Goal: Information Seeking & Learning: Learn about a topic

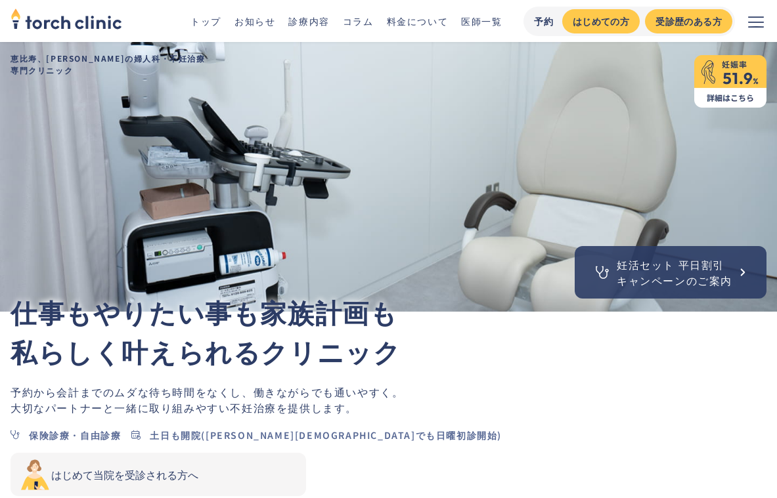
click at [400, 26] on link "料金について" at bounding box center [418, 20] width 62 height 13
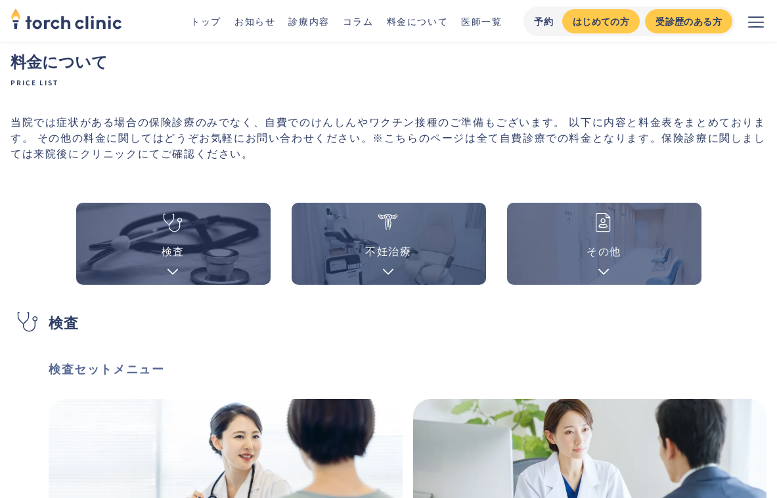
scroll to position [69, 0]
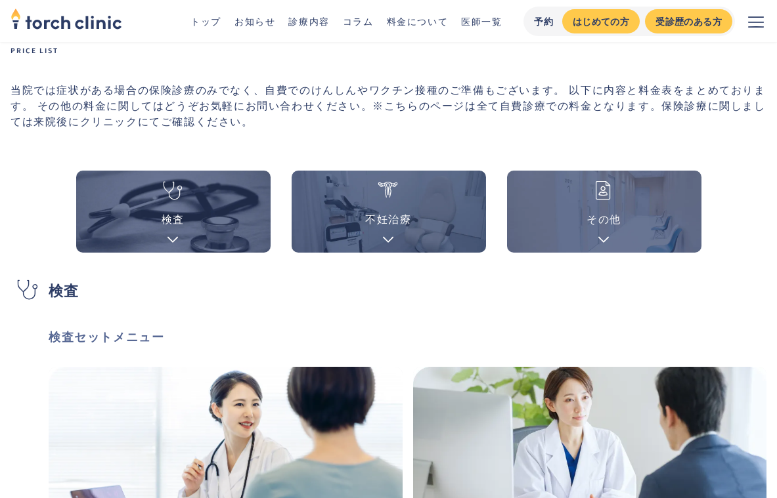
click at [234, 205] on link "検査" at bounding box center [173, 212] width 194 height 82
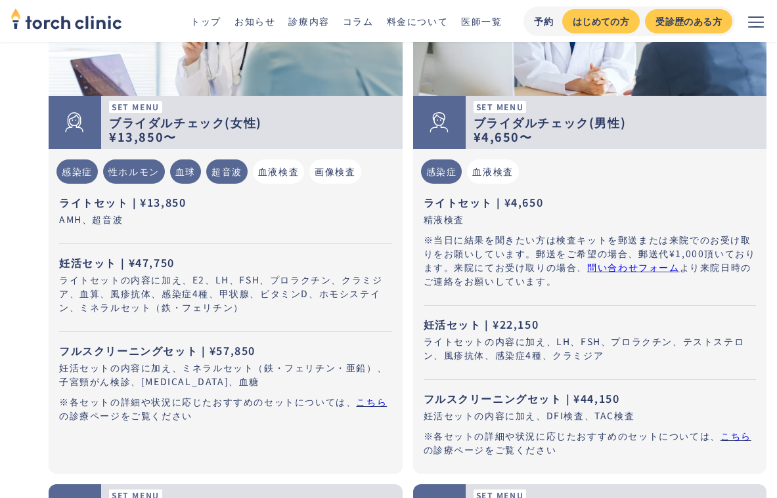
scroll to position [502, 0]
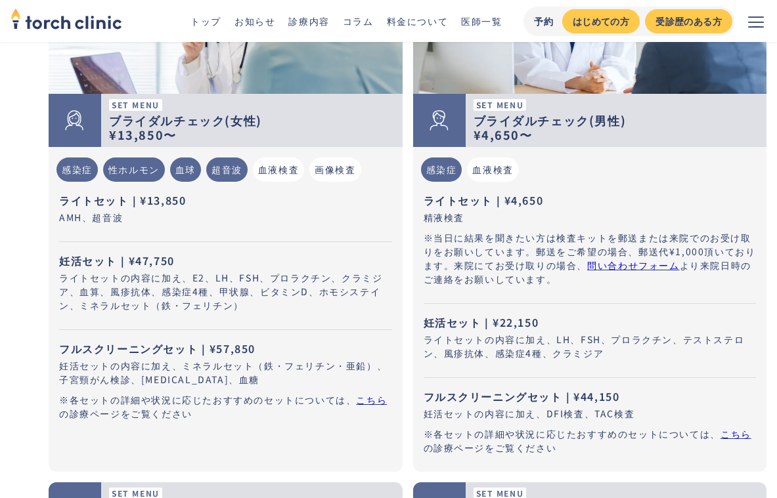
click at [451, 253] on p "※当日に結果を聞きたい方は検査キットを郵送または来院でのお受け取りをお願いしています。郵送をご希望の場合、郵送代¥1,000頂いております。来院にてお受け取り…" at bounding box center [589, 258] width 333 height 55
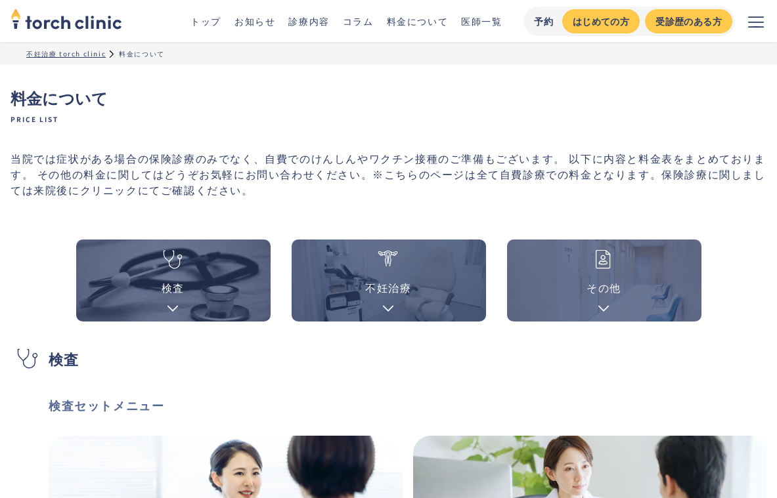
scroll to position [0, 0]
click at [477, 25] on link "医師一覧" at bounding box center [481, 20] width 41 height 13
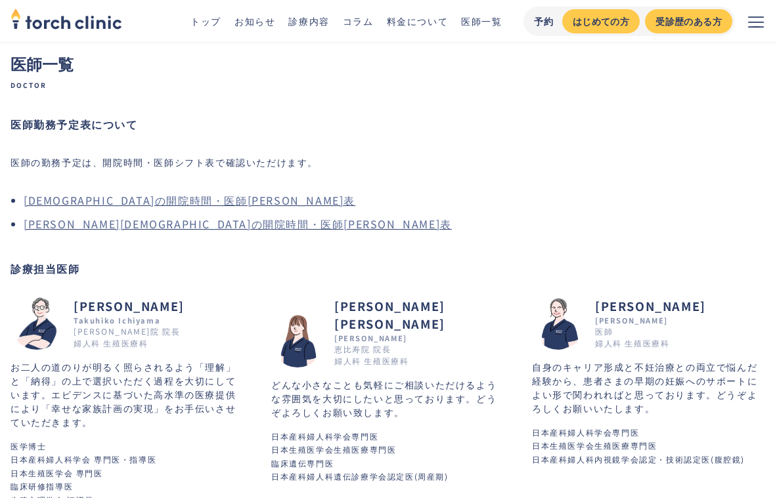
scroll to position [38, 0]
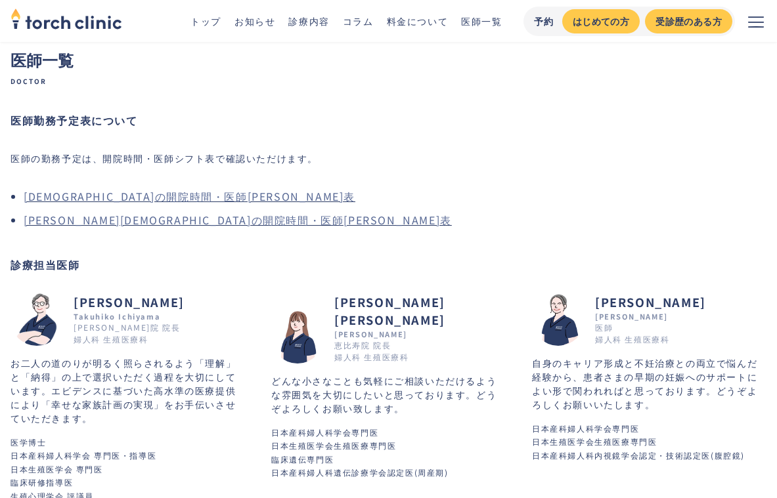
click at [182, 226] on link "[PERSON_NAME][DEMOGRAPHIC_DATA]の開院時間・医師[PERSON_NAME]表" at bounding box center [238, 220] width 428 height 16
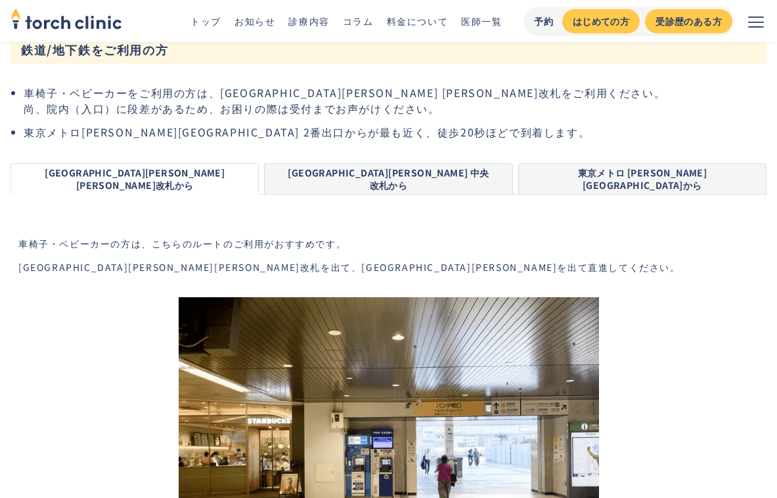
scroll to position [1709, 0]
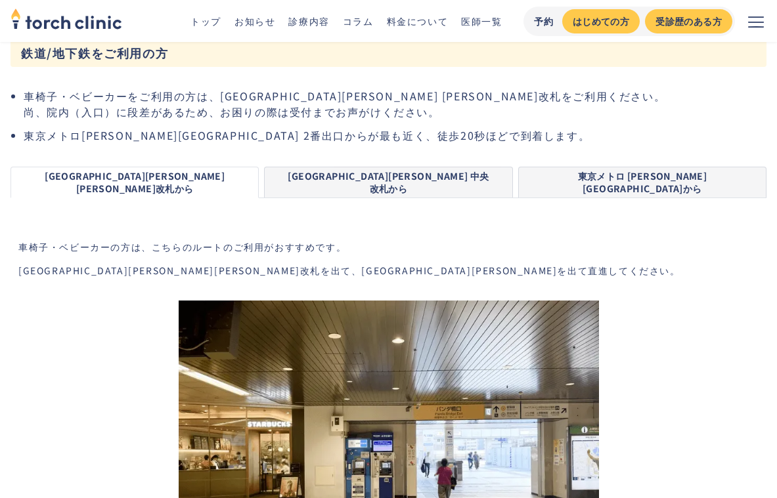
click at [458, 167] on link "JR上野駅 中央改札から" at bounding box center [388, 182] width 248 height 31
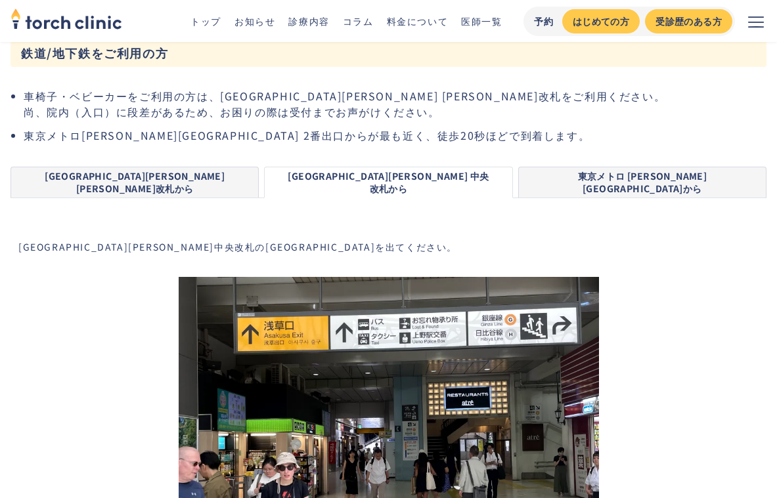
click at [223, 167] on link "JR上野駅 入谷改札から" at bounding box center [135, 182] width 248 height 31
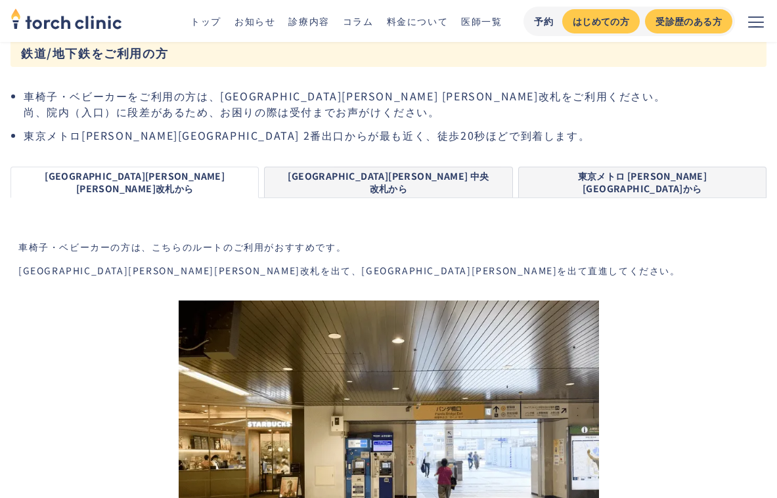
click at [449, 167] on link "JR上野駅 中央改札から" at bounding box center [388, 182] width 248 height 31
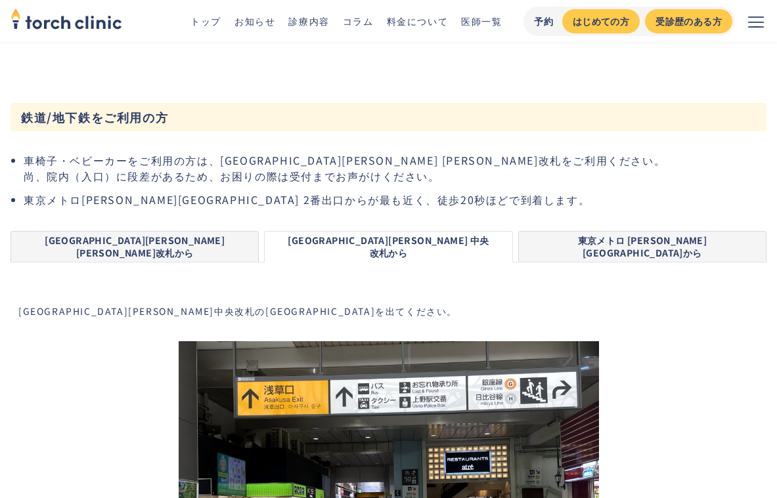
scroll to position [1638, 0]
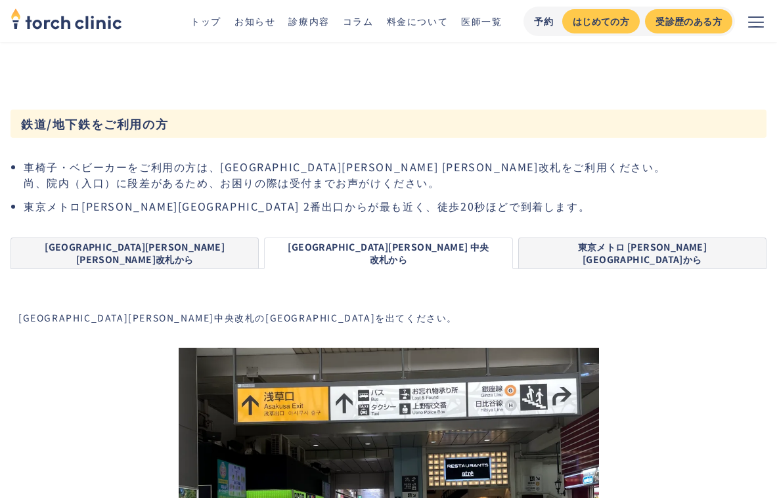
click at [226, 238] on link "JR上野駅 入谷改札から" at bounding box center [135, 253] width 248 height 31
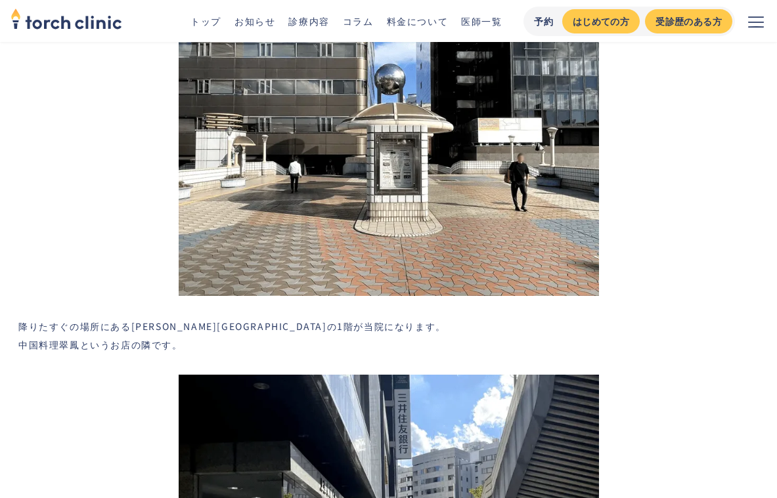
scroll to position [3411, 0]
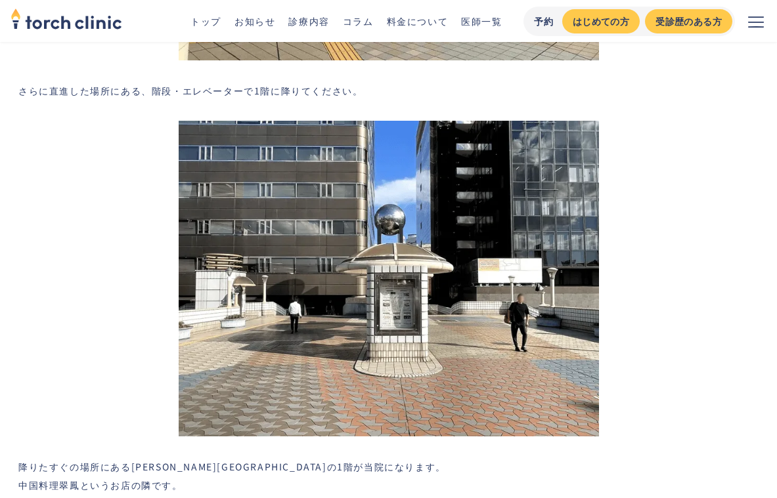
click at [313, 23] on link "診療内容" at bounding box center [308, 20] width 41 height 13
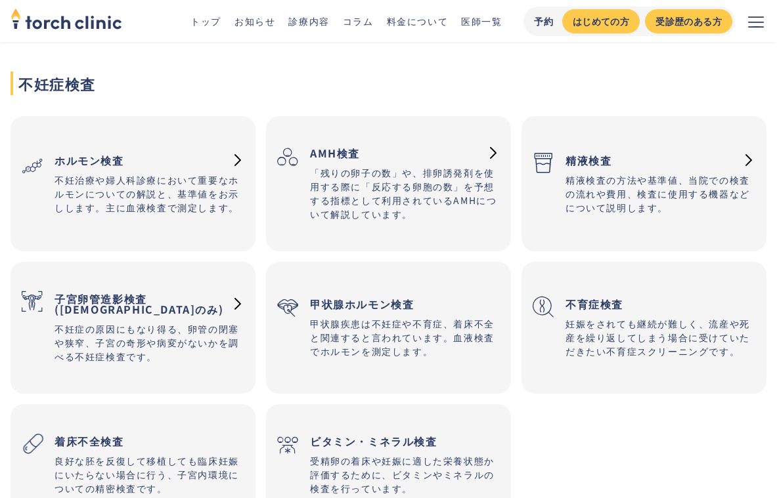
scroll to position [1425, 0]
click at [600, 185] on p "精液検査の方法や基準値、当院での検査の流れや費用、検査に使用する機器などについて説明します。" at bounding box center [660, 193] width 190 height 41
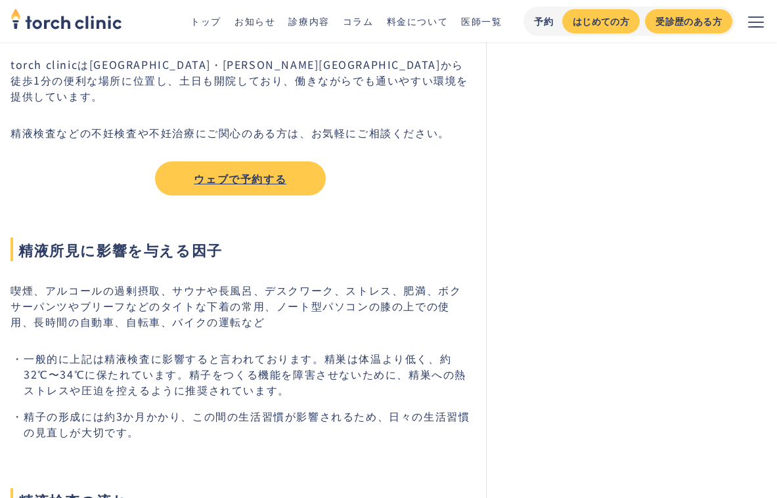
scroll to position [2120, 0]
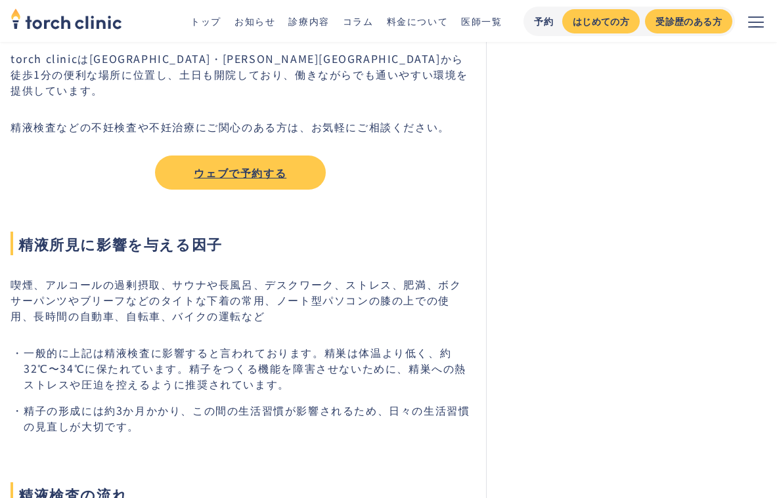
click at [273, 159] on link "ウェブで予約する" at bounding box center [240, 173] width 171 height 34
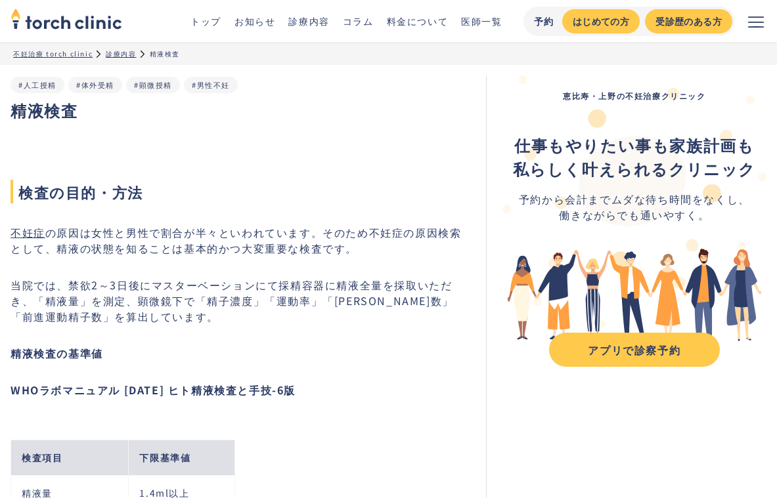
scroll to position [0, 0]
click at [746, 18] on button "メニューを開く" at bounding box center [756, 21] width 42 height 42
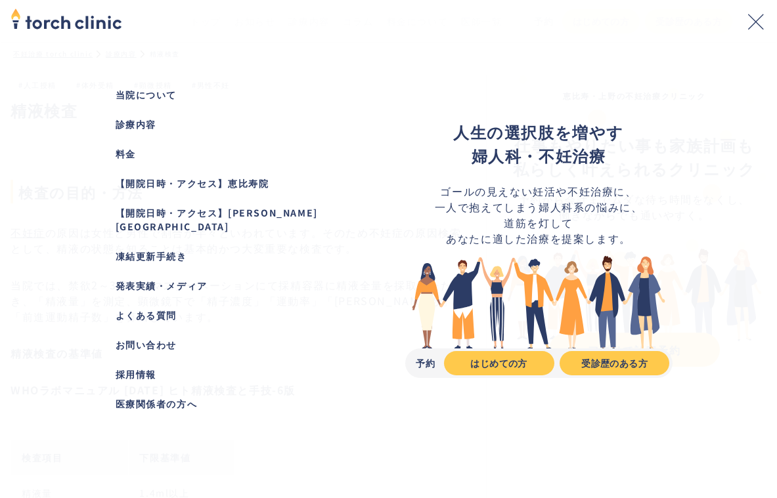
click at [169, 338] on div "お問い合わせ" at bounding box center [239, 345] width 246 height 14
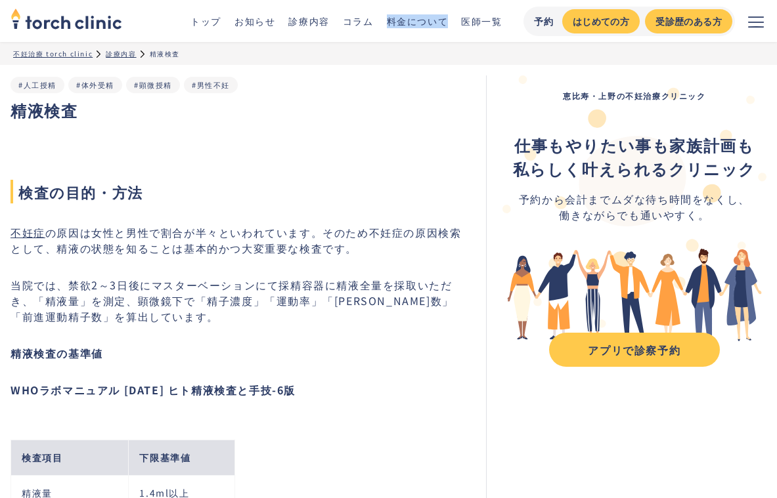
click at [750, 28] on icon "メニューを開く" at bounding box center [756, 22] width 16 height 16
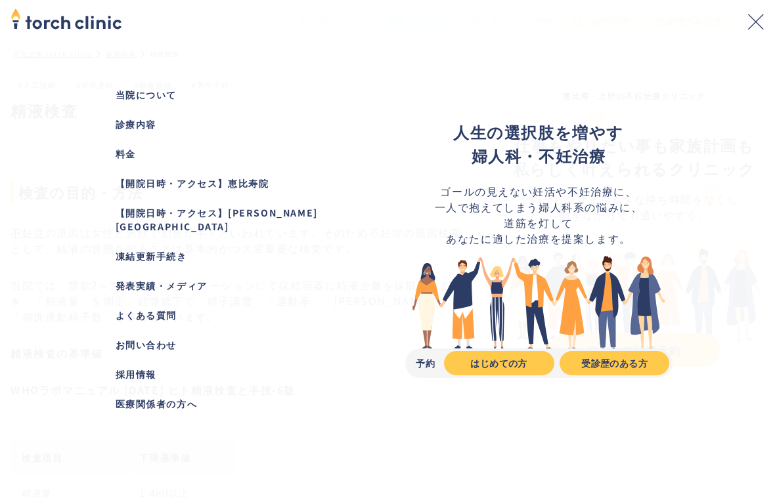
click at [171, 338] on div "お問い合わせ" at bounding box center [239, 345] width 246 height 14
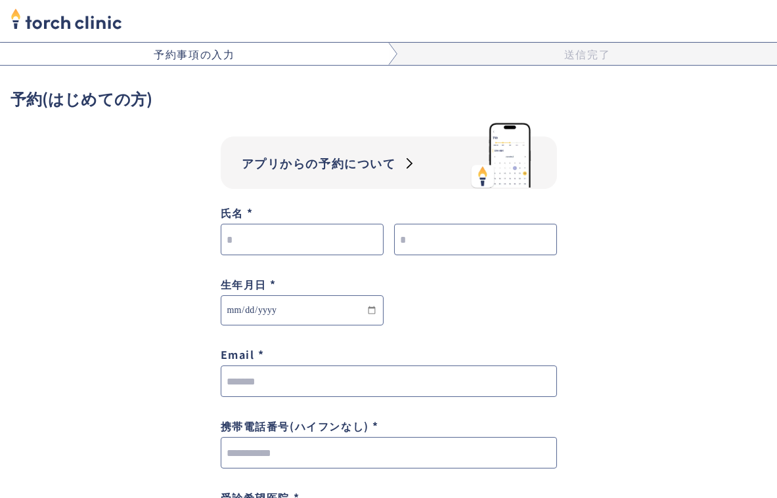
scroll to position [-3, 0]
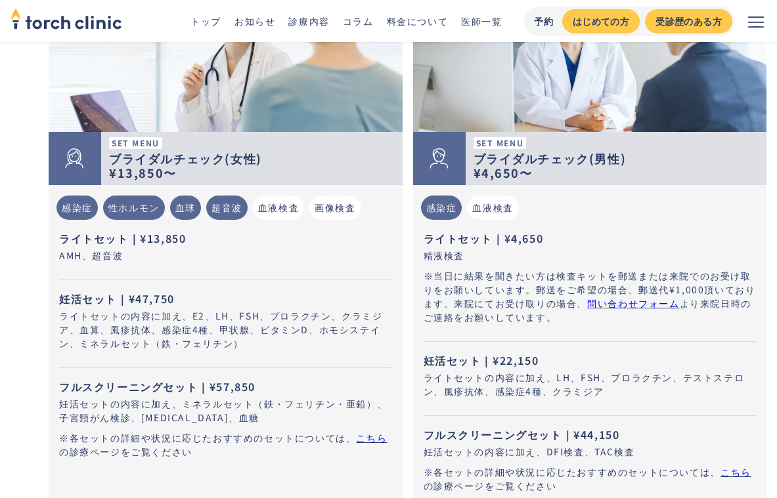
scroll to position [468, 0]
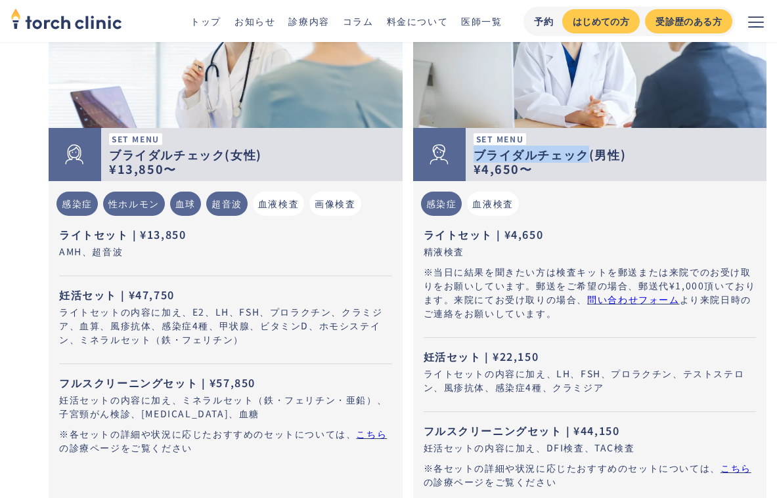
drag, startPoint x: 478, startPoint y: 157, endPoint x: 585, endPoint y: 159, distance: 107.0
click at [585, 159] on strong "ブライダルチェック(男性)" at bounding box center [549, 154] width 153 height 17
copy strong "ブライダルチェック"
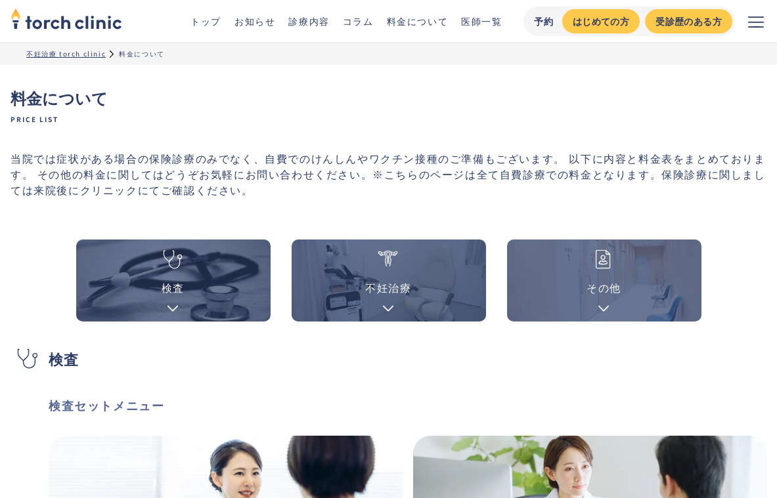
scroll to position [0, 0]
click at [267, 24] on link "お知らせ" at bounding box center [254, 20] width 41 height 13
click at [196, 272] on link "検査" at bounding box center [173, 281] width 194 height 82
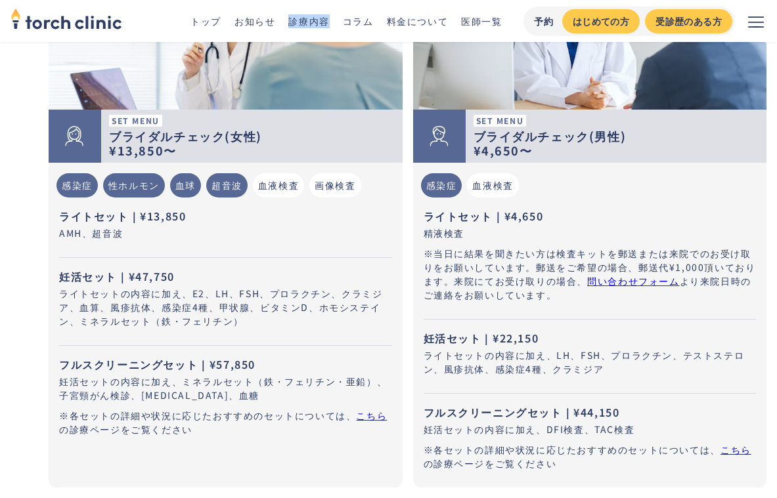
scroll to position [486, 0]
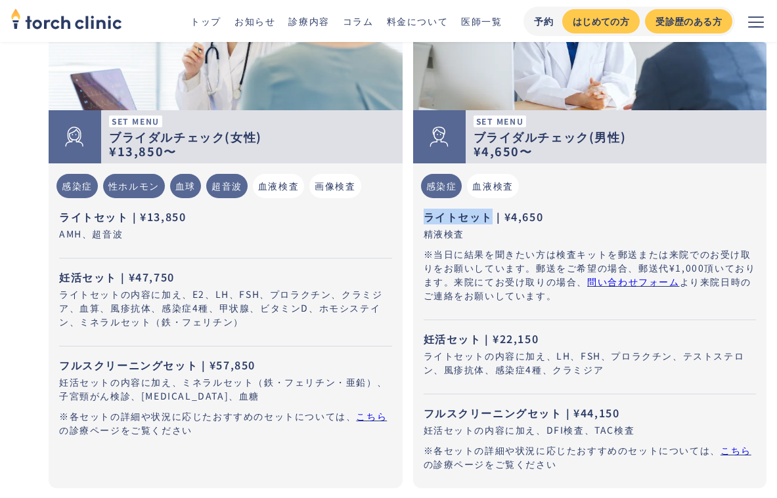
drag, startPoint x: 427, startPoint y: 213, endPoint x: 488, endPoint y: 216, distance: 61.1
click at [488, 216] on p "ライトセット｜¥4,650" at bounding box center [589, 217] width 333 height 16
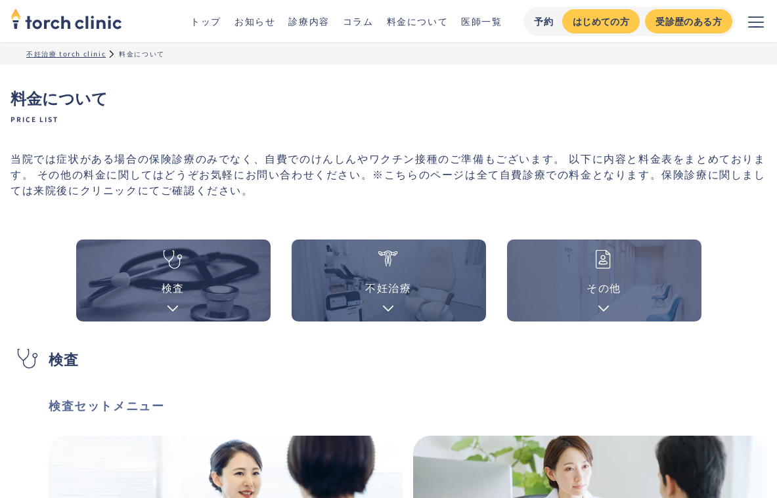
scroll to position [0, 0]
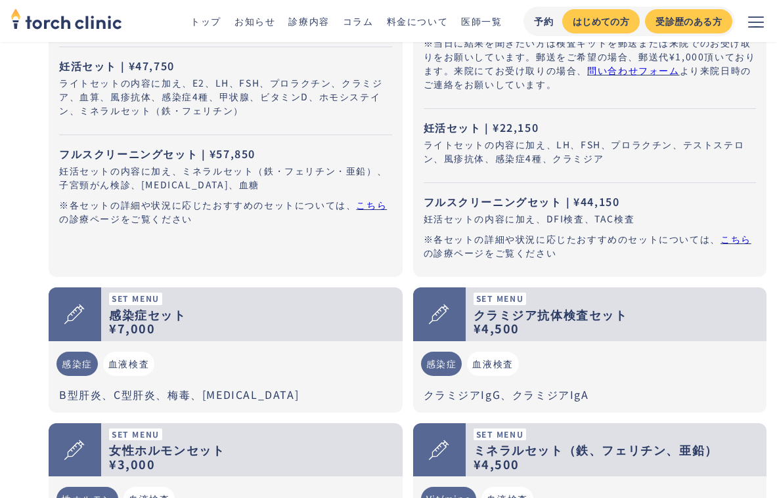
scroll to position [764, 0]
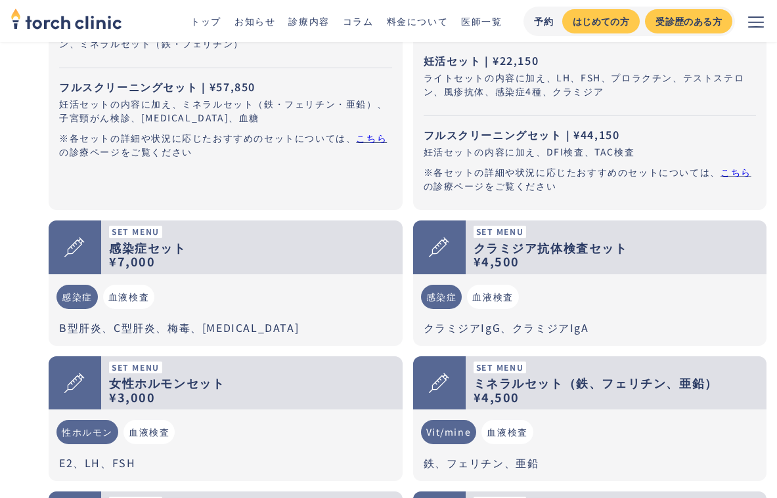
click at [730, 174] on link "こちら" at bounding box center [735, 171] width 31 height 13
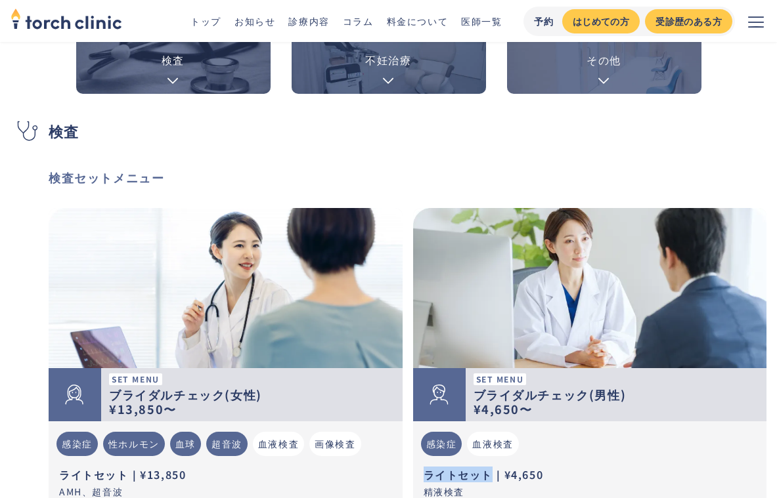
scroll to position [215, 0]
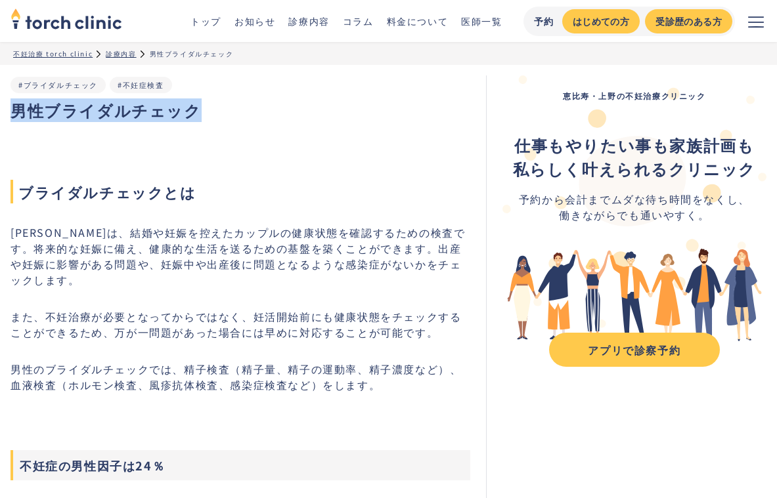
drag, startPoint x: 203, startPoint y: 118, endPoint x: 16, endPoint y: 112, distance: 187.9
click at [16, 112] on h1 "男性ブライダルチェック" at bounding box center [240, 110] width 459 height 24
copy h1 "男性ブライダルチェック"
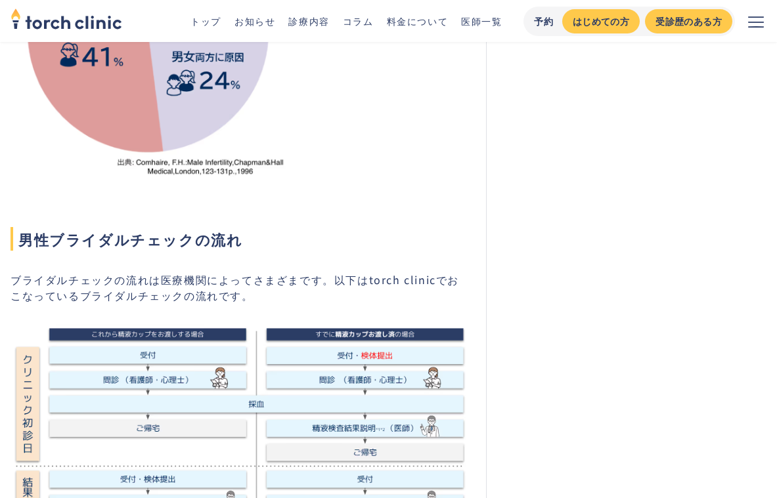
scroll to position [733, 0]
